Goal: Go to known website: Go to known website

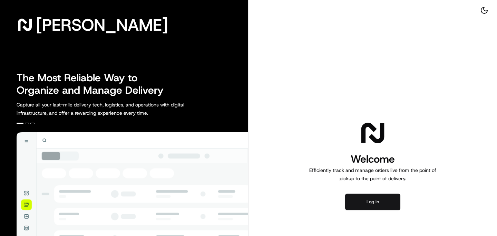
click at [385, 203] on button "Log in" at bounding box center [372, 202] width 55 height 17
